Goal: Check status: Check status

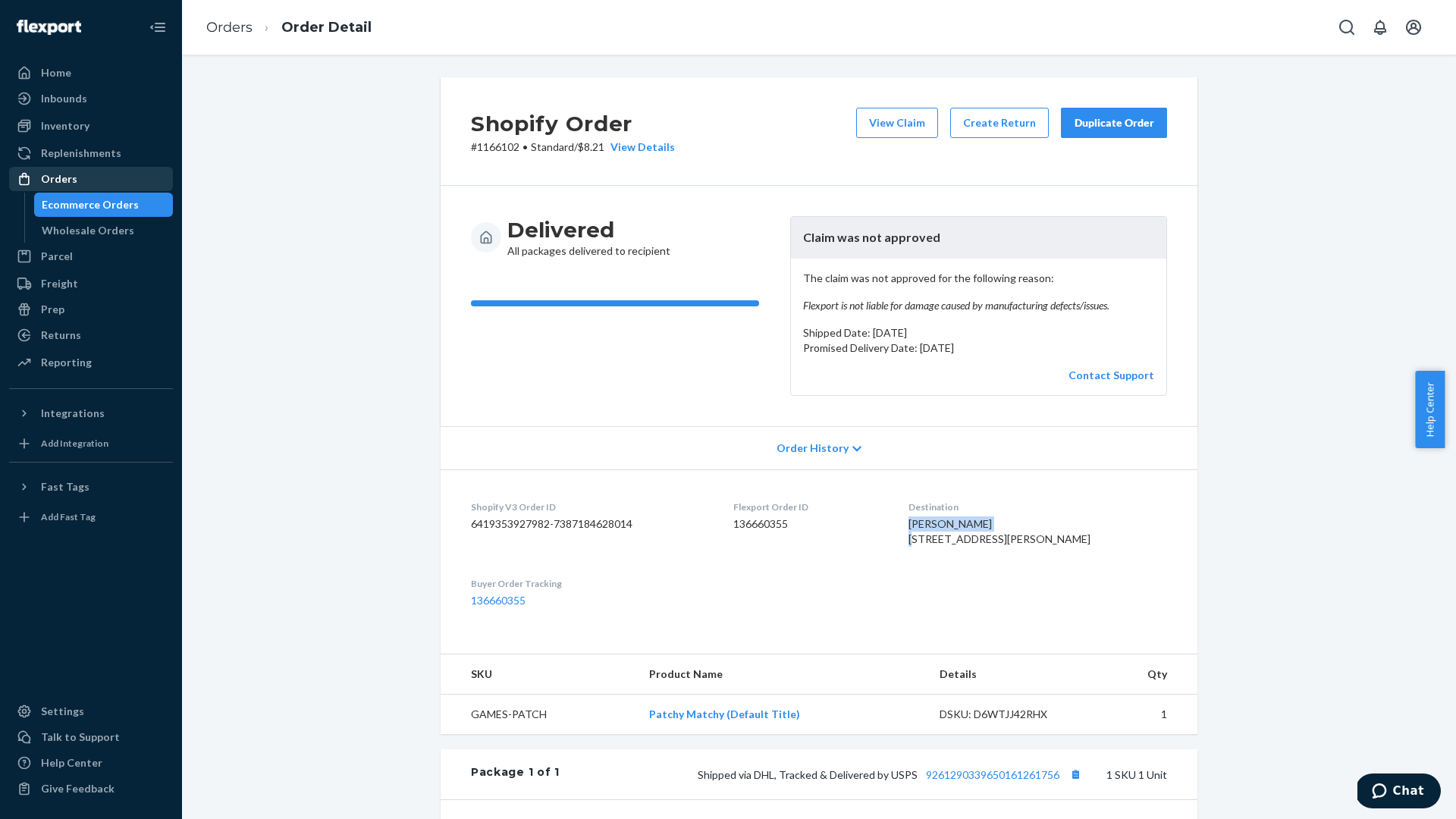
click at [61, 184] on div "Orders" at bounding box center [59, 179] width 37 height 16
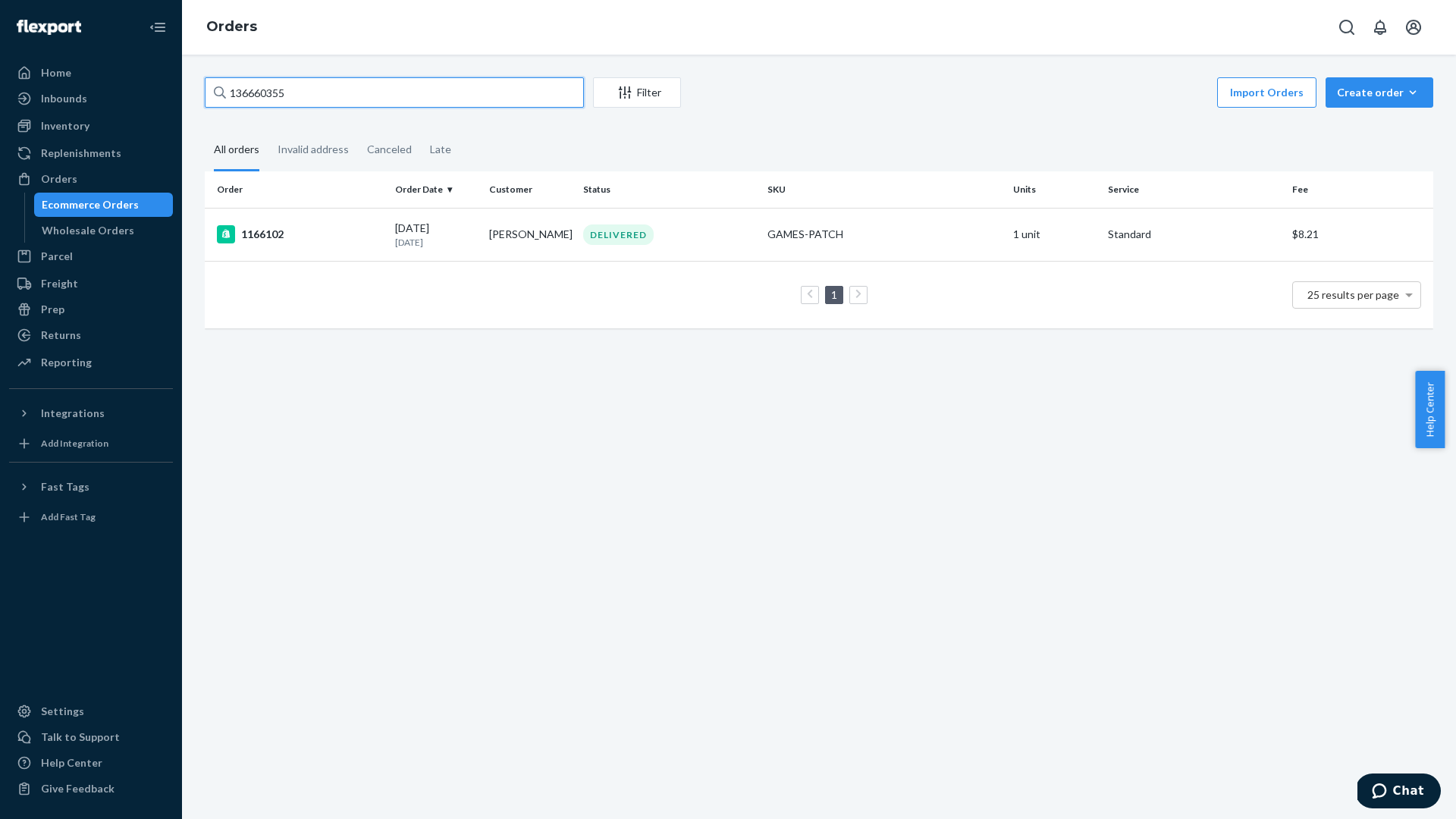
drag, startPoint x: 366, startPoint y: 103, endPoint x: 207, endPoint y: 98, distance: 159.1
click at [207, 98] on input "136660355" at bounding box center [394, 92] width 380 height 30
click at [325, 250] on td "1166102" at bounding box center [296, 234] width 184 height 53
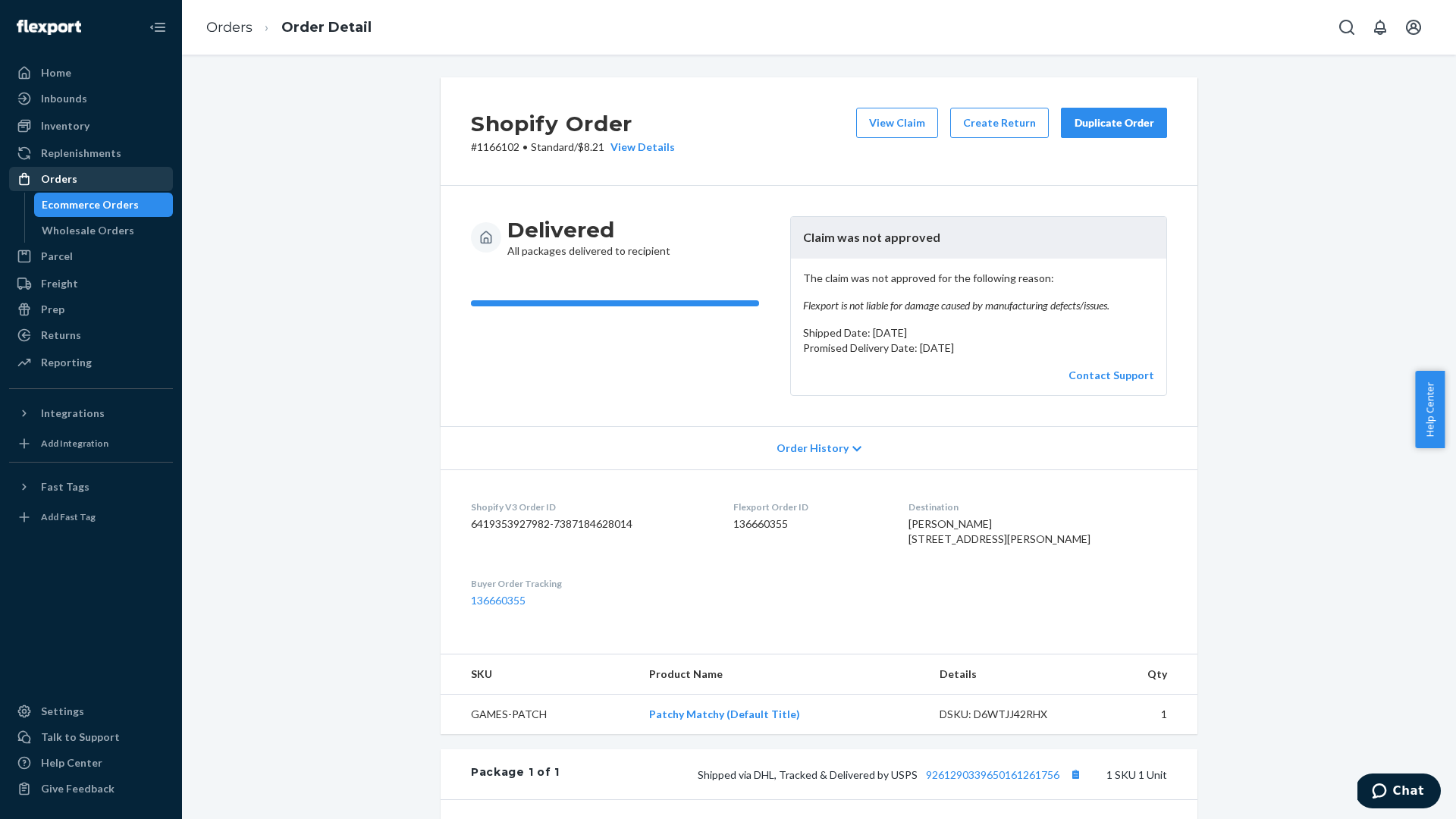
click at [107, 185] on div "Orders" at bounding box center [91, 178] width 161 height 21
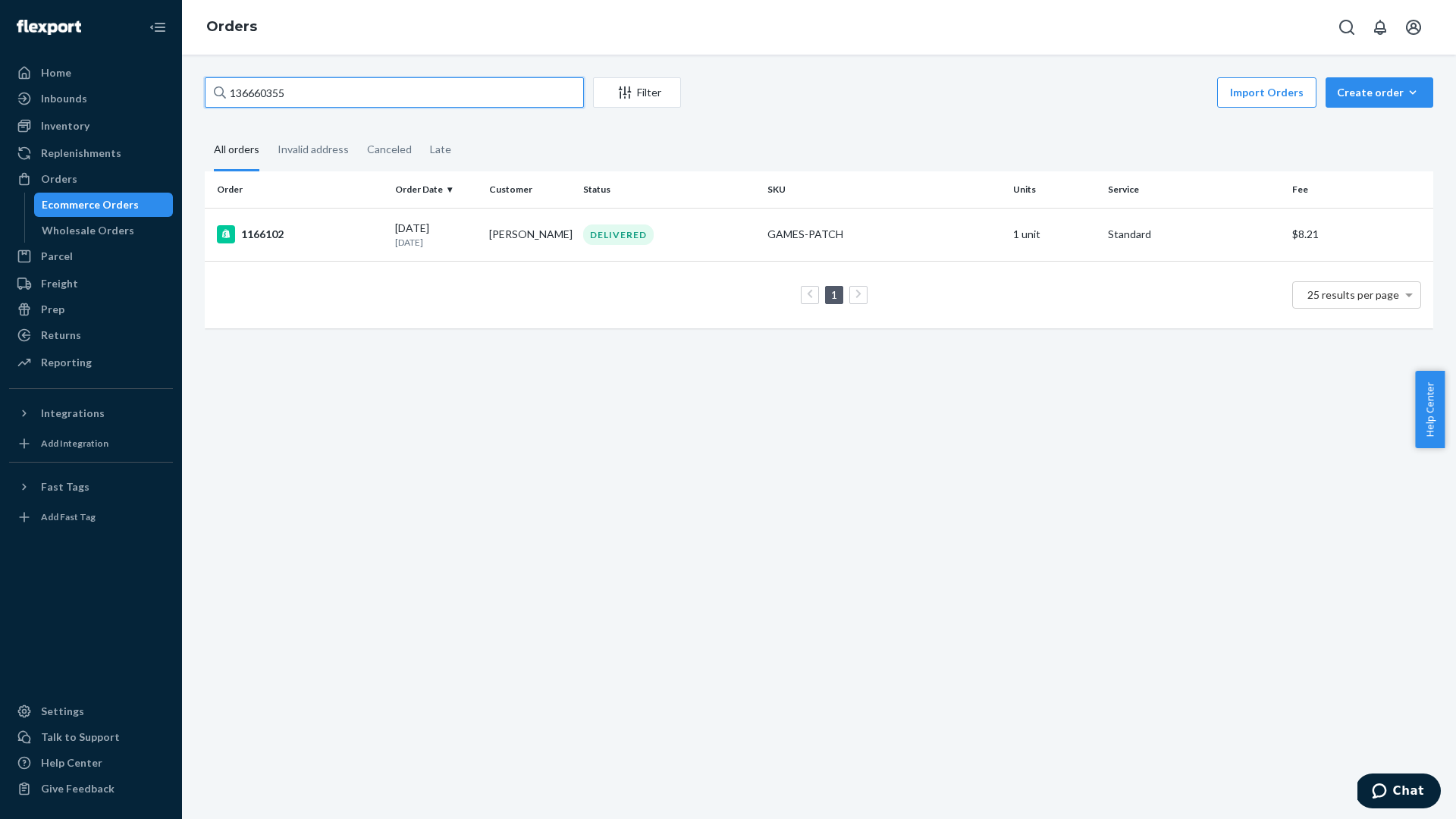
drag, startPoint x: 362, startPoint y: 105, endPoint x: 200, endPoint y: 100, distance: 162.1
click at [200, 100] on div "136660355 Filter Import Orders Create order Ecommerce order Removal order All o…" at bounding box center [819, 210] width 1251 height 266
drag, startPoint x: 296, startPoint y: 92, endPoint x: 210, endPoint y: 94, distance: 86.0
click at [210, 94] on input "136660355" at bounding box center [394, 92] width 380 height 30
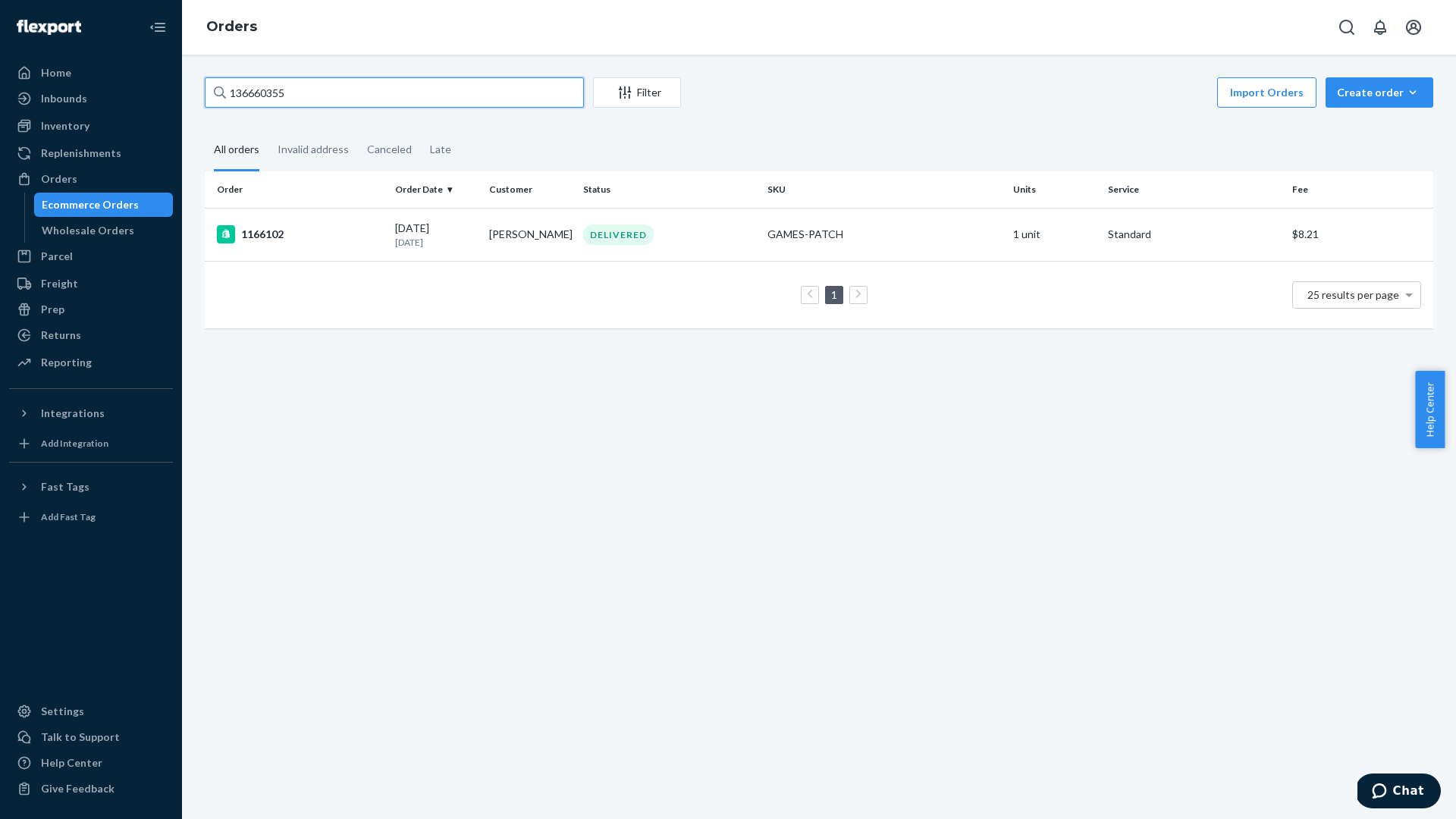
paste input "3377"
type input "136633775"
click at [318, 232] on div "1165892" at bounding box center [300, 234] width 166 height 18
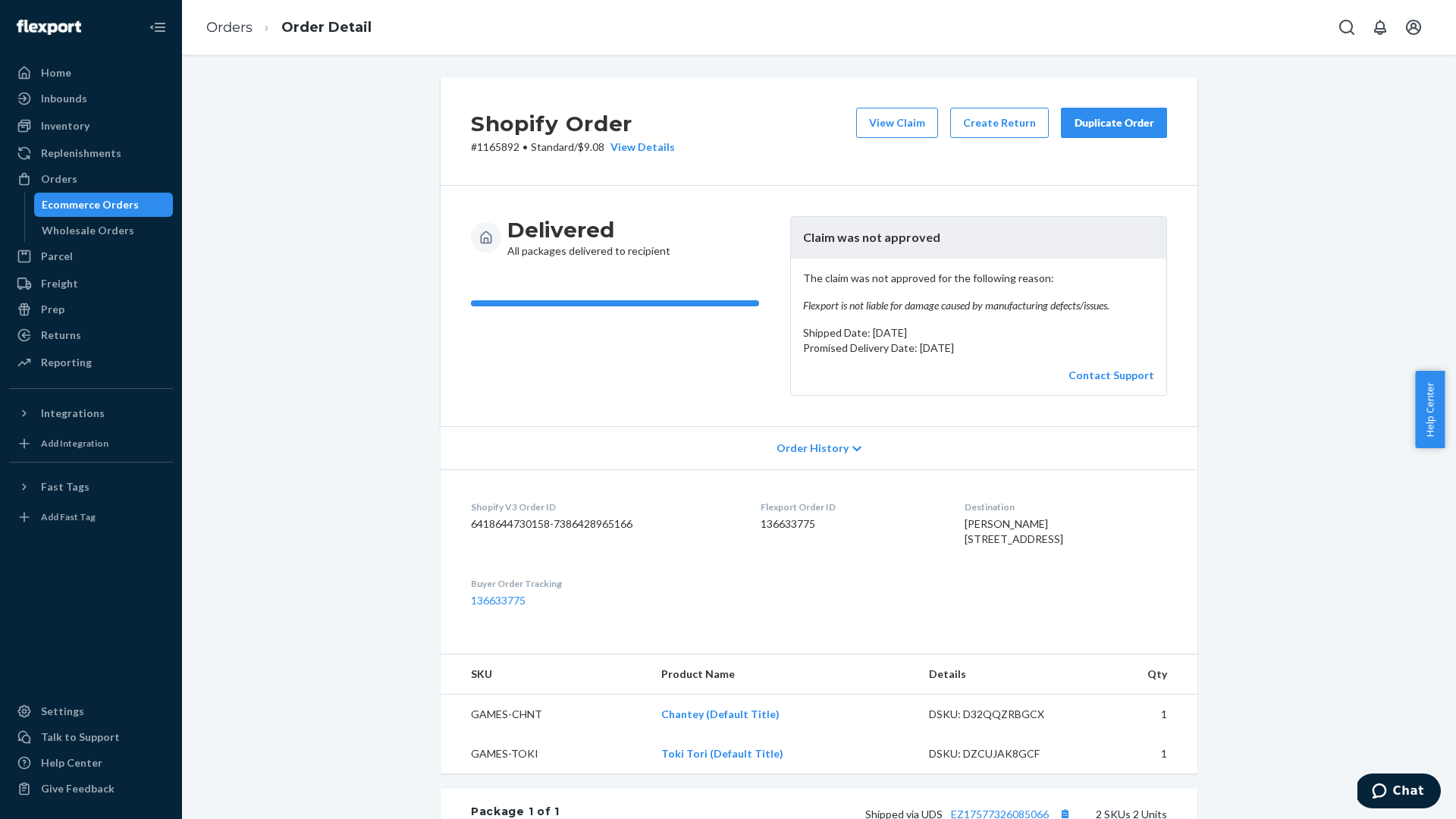
click at [314, 229] on div "Shopify Order # 1165892 • Standard / $9.08 View Details View Claim Create Retur…" at bounding box center [819, 616] width 1251 height 1078
click at [126, 183] on div "Orders" at bounding box center [91, 178] width 161 height 21
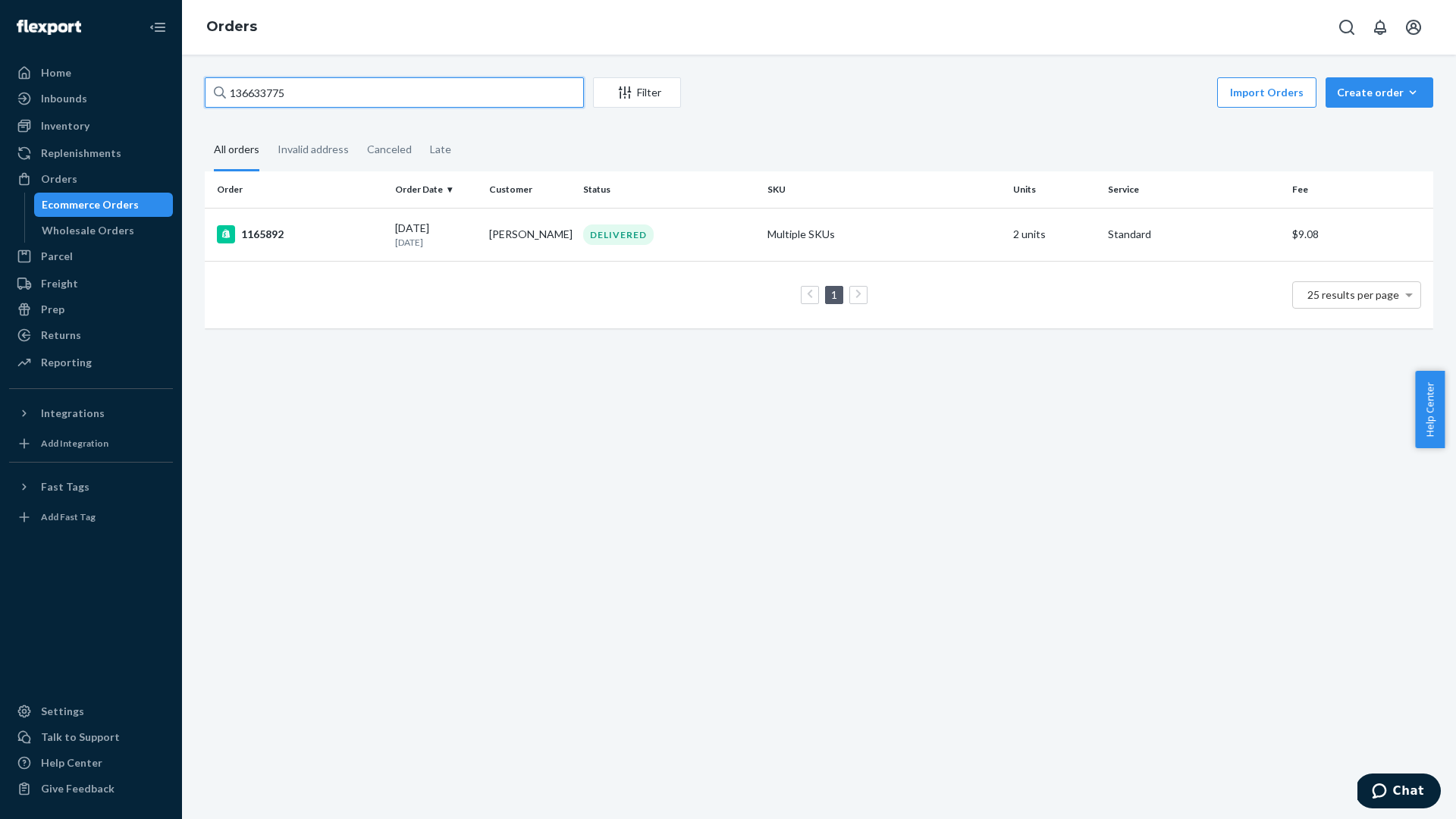
drag, startPoint x: 306, startPoint y: 87, endPoint x: 229, endPoint y: 85, distance: 77.0
click at [229, 85] on input "136633775" at bounding box center [394, 92] width 380 height 30
paste input "6035"
type input "136660355"
click at [341, 251] on td "1166102" at bounding box center [296, 234] width 184 height 53
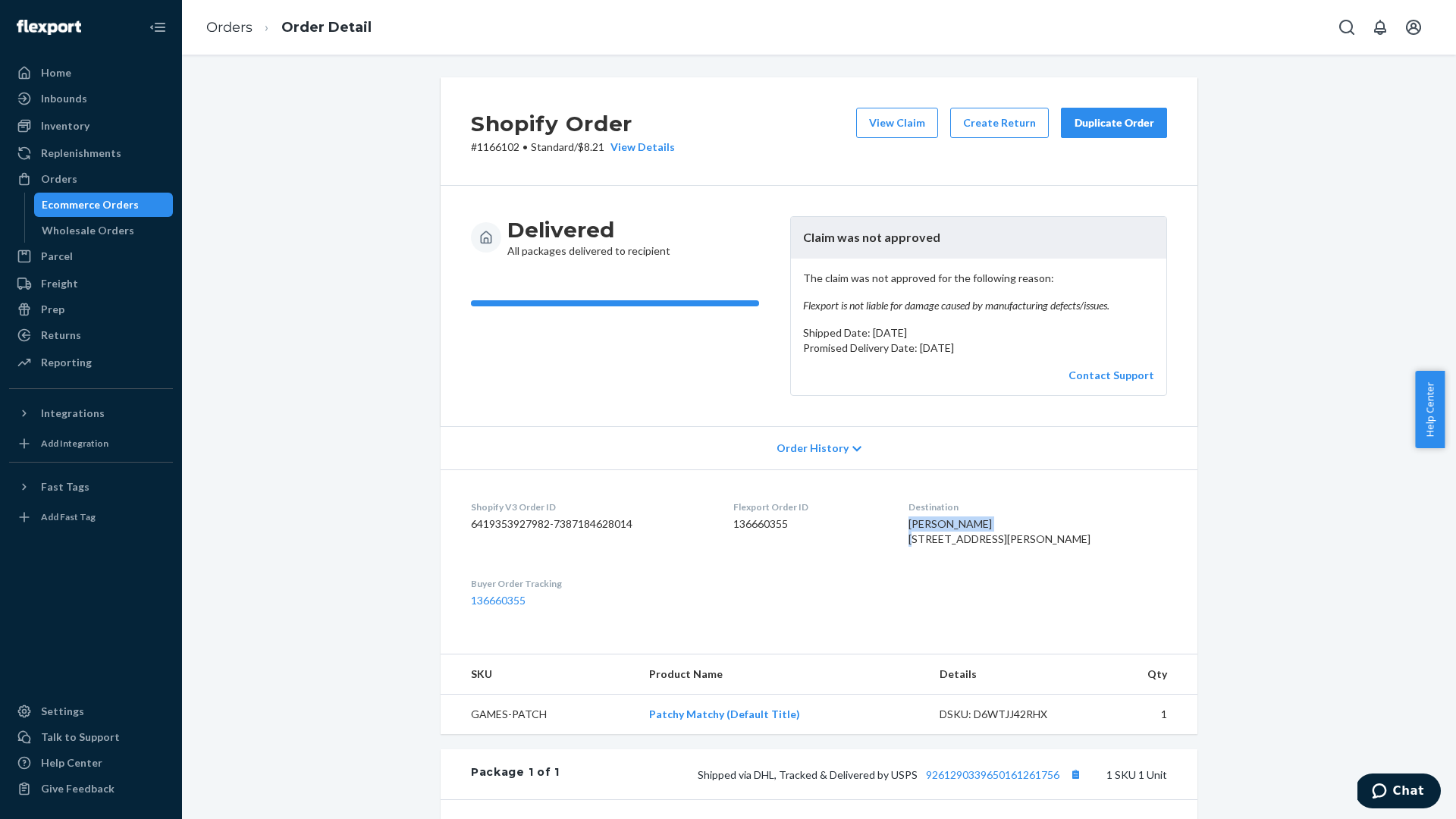
drag, startPoint x: 1000, startPoint y: 524, endPoint x: 907, endPoint y: 526, distance: 93.0
click at [907, 526] on dl "Shopify V3 Order ID 6419353927982-7387184628014 Flexport Order ID 136660355 Des…" at bounding box center [819, 554] width 757 height 169
copy span "[PERSON_NAME]"
